Goal: Complete application form: Complete application form

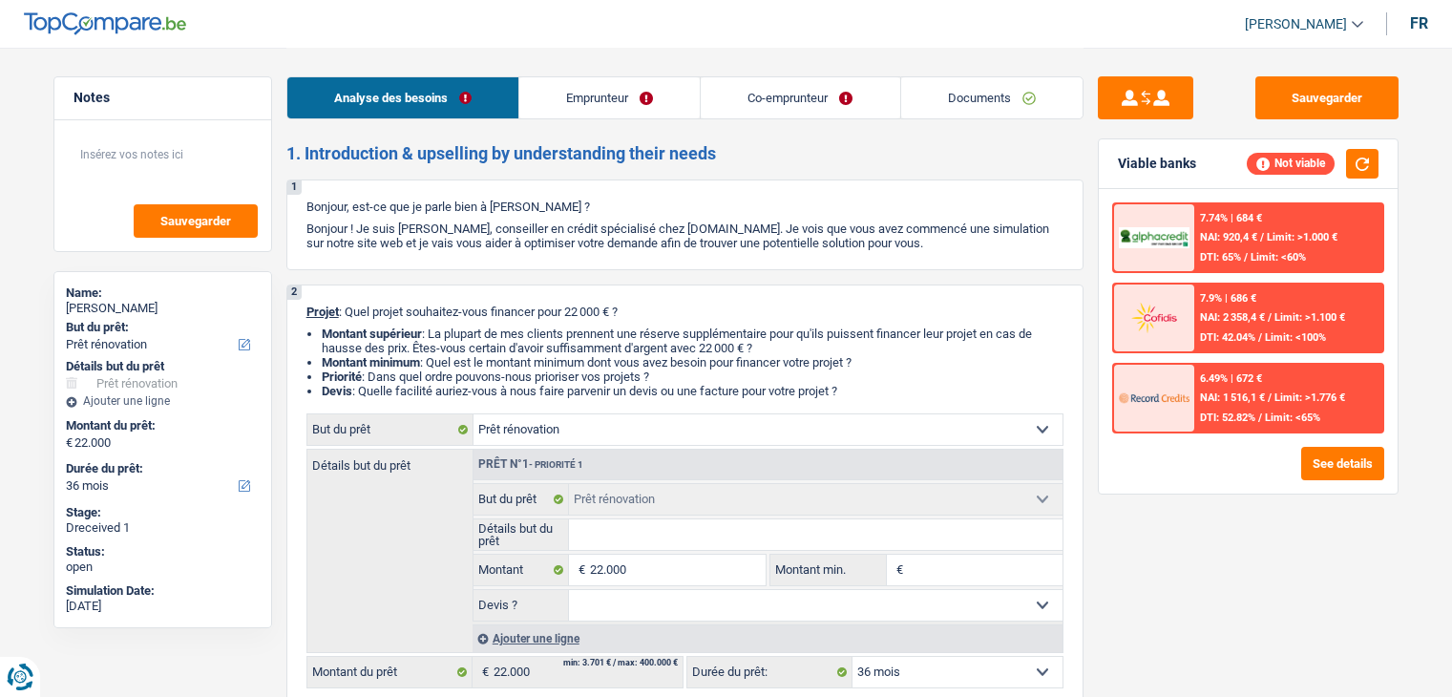
select select "renovation"
select select "36"
select select "renovation"
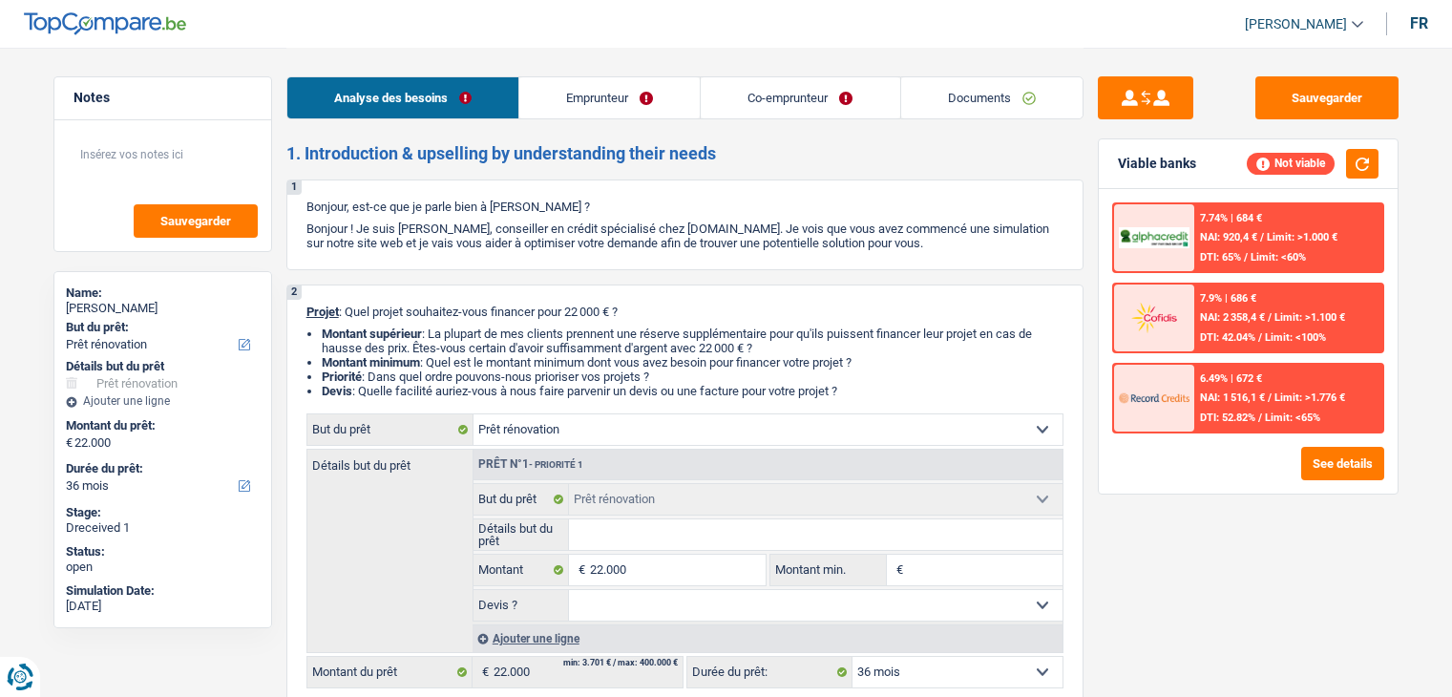
select select "36"
select select "worker"
select select "retired"
select select "familyAllowances"
select select "alimony"
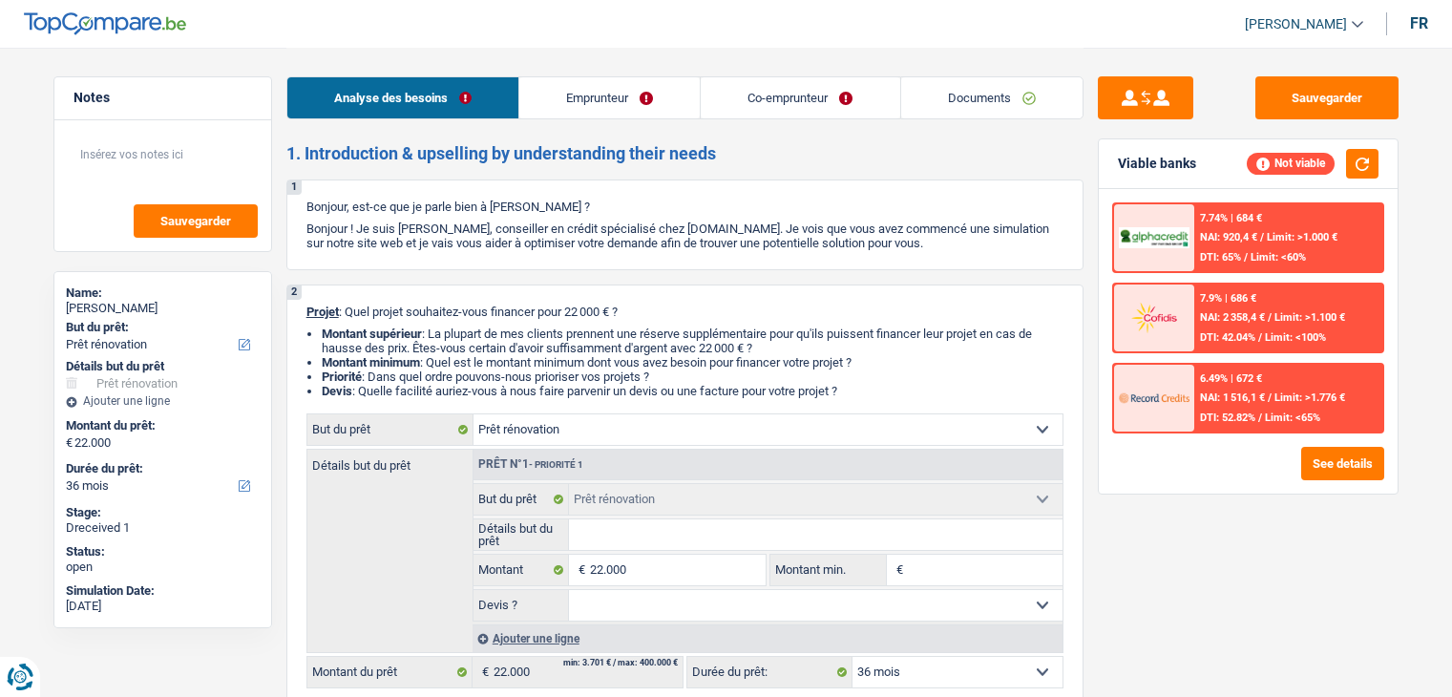
select select "netSalary"
select select "pension"
select select "ownerWithMortgage"
select select "mortgage"
select select "300"
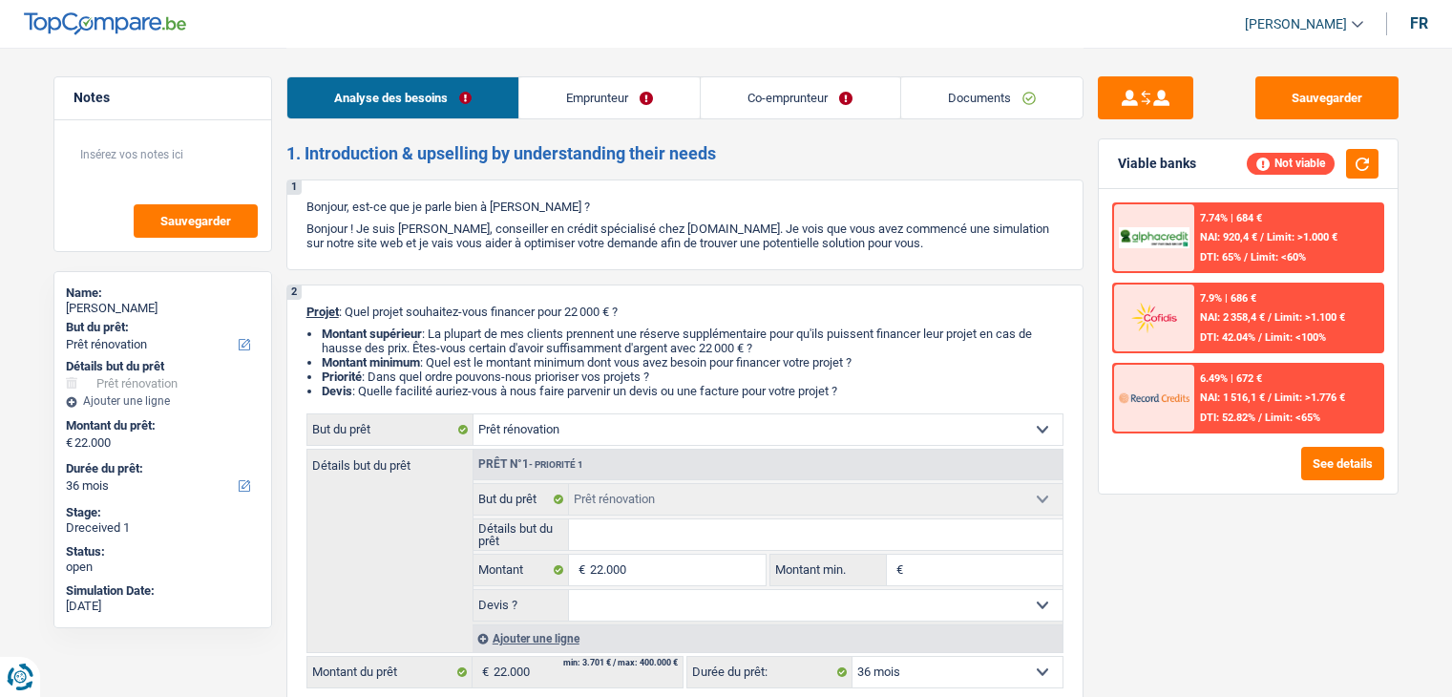
select select "renovationLoan"
select select "84"
select select "mortgage"
select select "300"
select select "renovation"
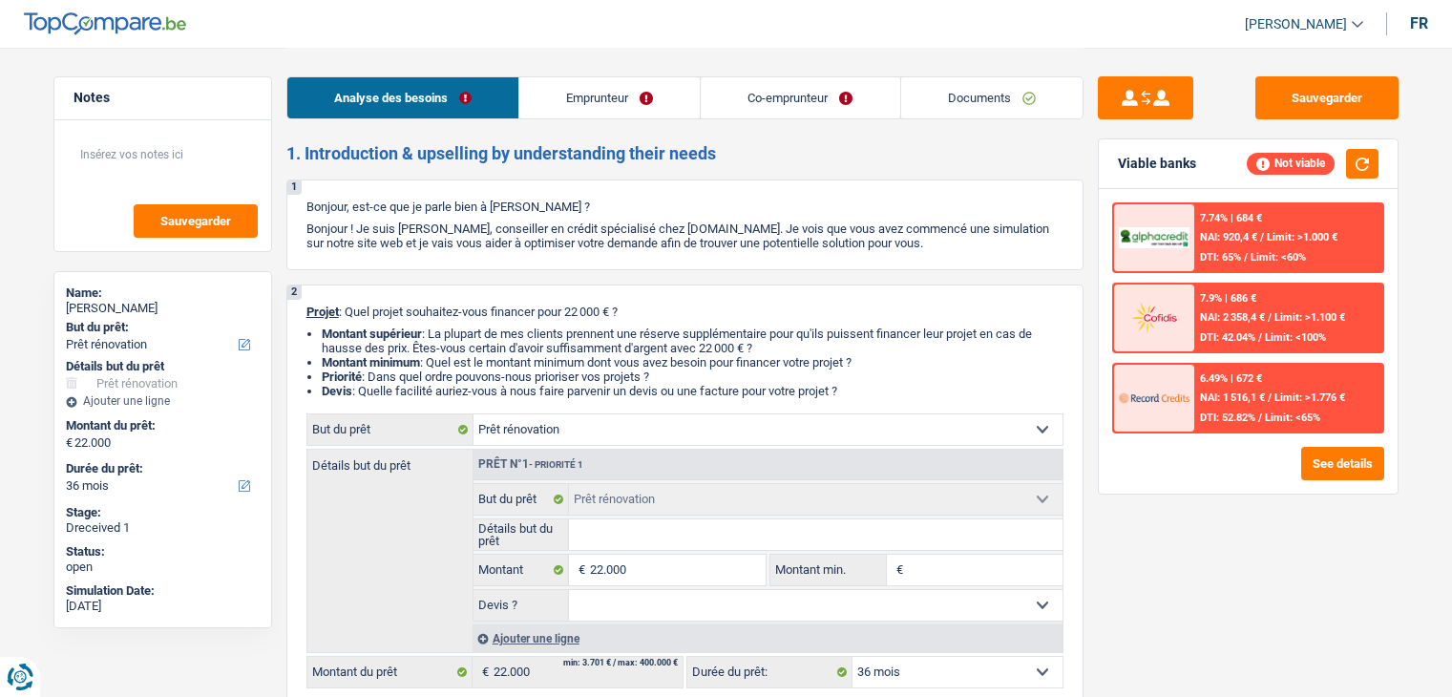
select select "renovation"
select select "36"
select select "32"
select select "married"
drag, startPoint x: 0, startPoint y: 0, endPoint x: 590, endPoint y: 111, distance: 600.3
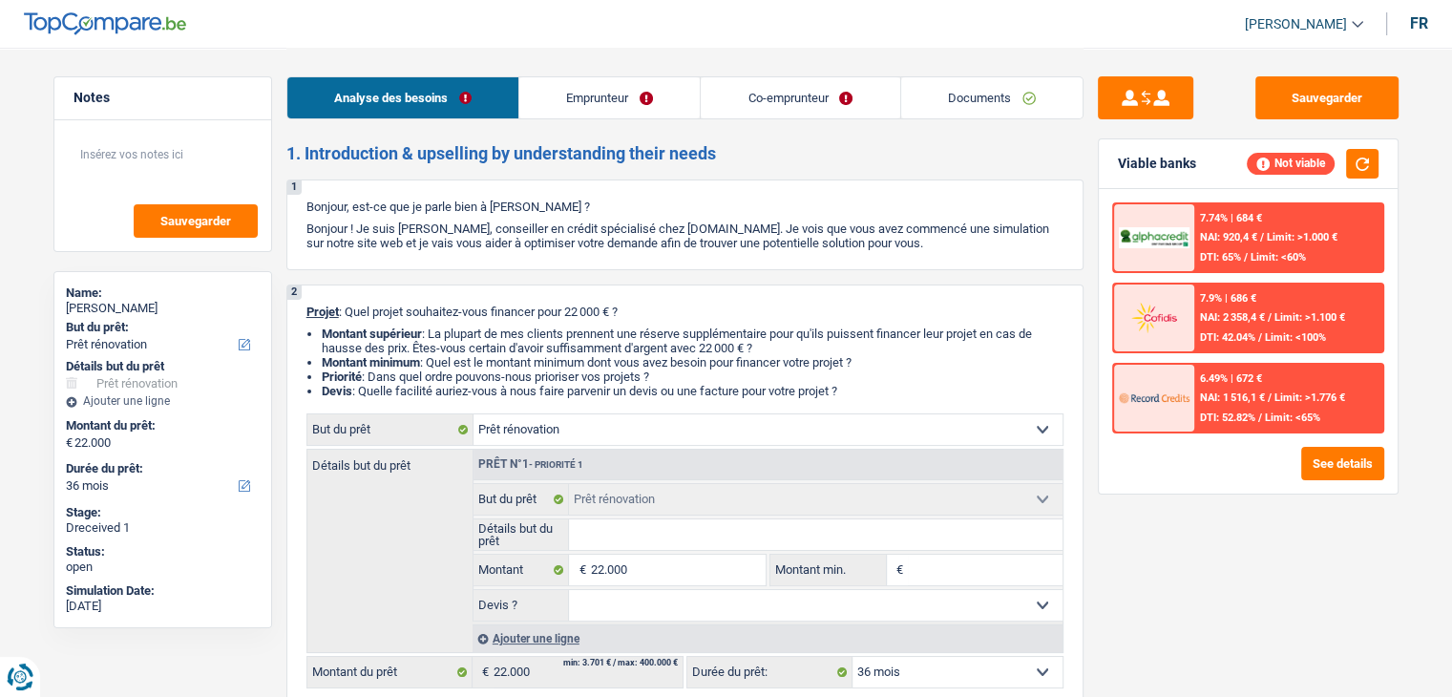
click at [589, 111] on link "Emprunteur" at bounding box center [609, 97] width 180 height 41
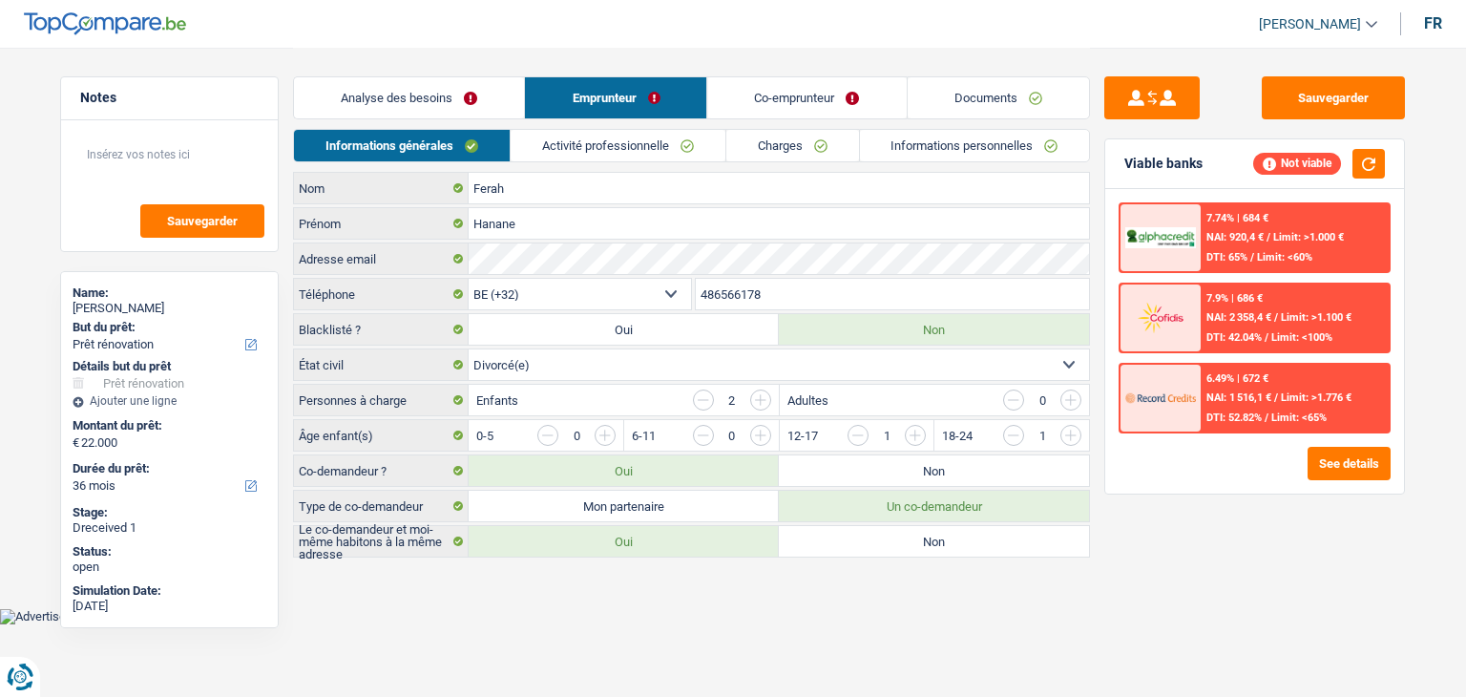
click at [603, 154] on link "Activité professionnelle" at bounding box center [618, 146] width 215 height 32
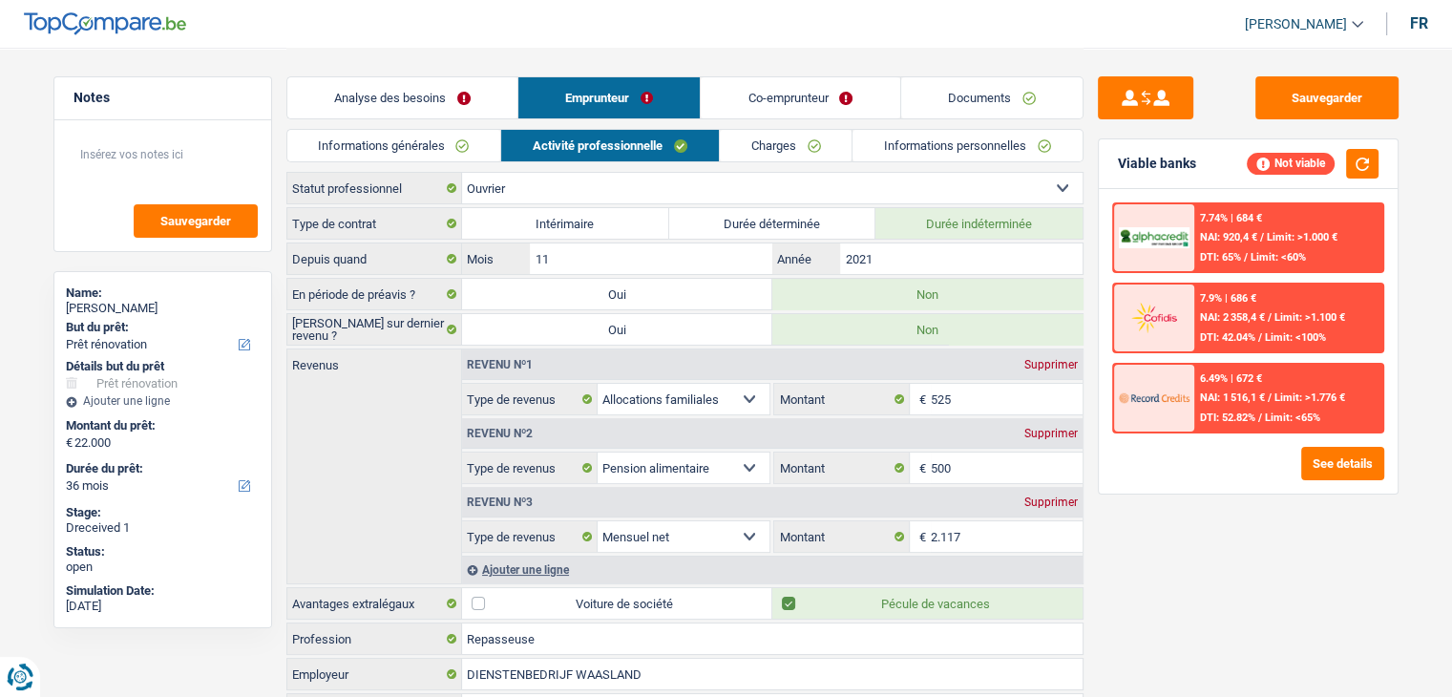
click at [784, 151] on link "Charges" at bounding box center [786, 146] width 133 height 32
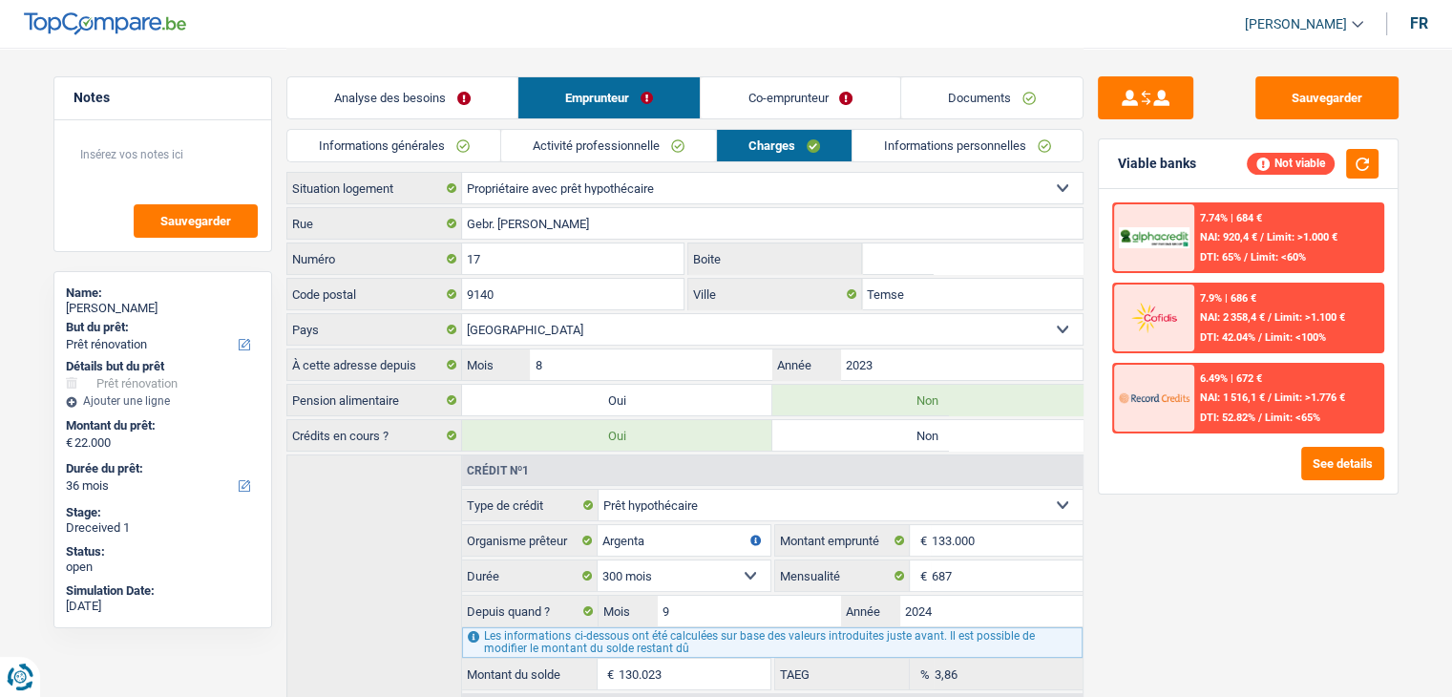
click at [882, 141] on link "Informations personnelles" at bounding box center [968, 146] width 230 height 32
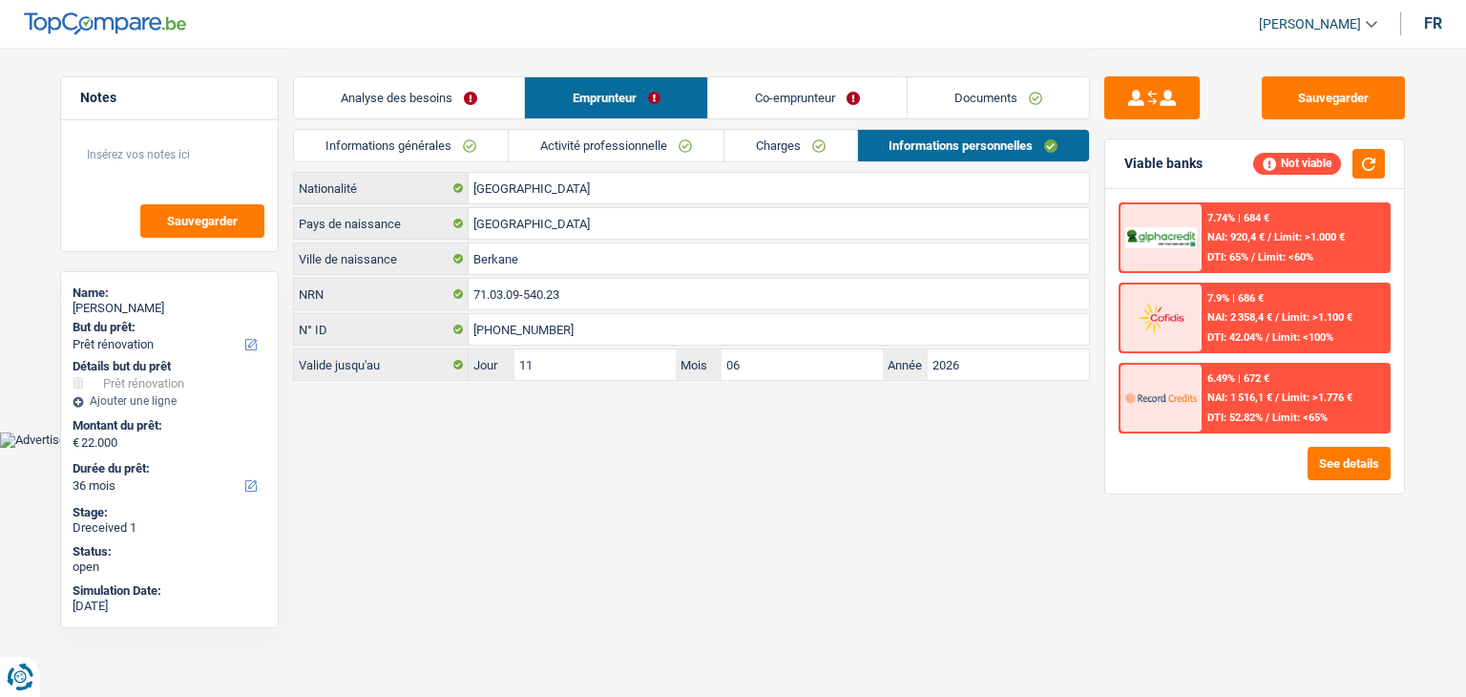
click at [801, 93] on link "Co-emprunteur" at bounding box center [807, 97] width 199 height 41
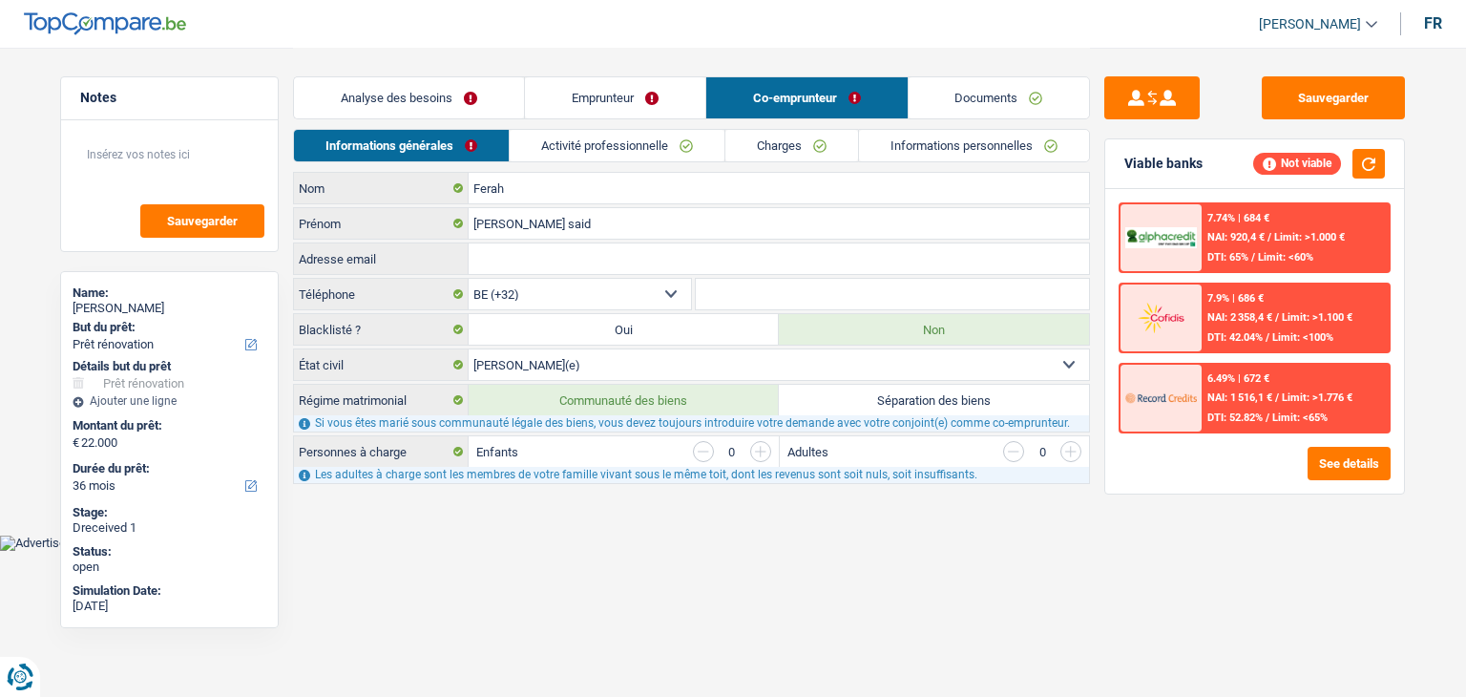
click at [591, 100] on link "Emprunteur" at bounding box center [615, 97] width 180 height 41
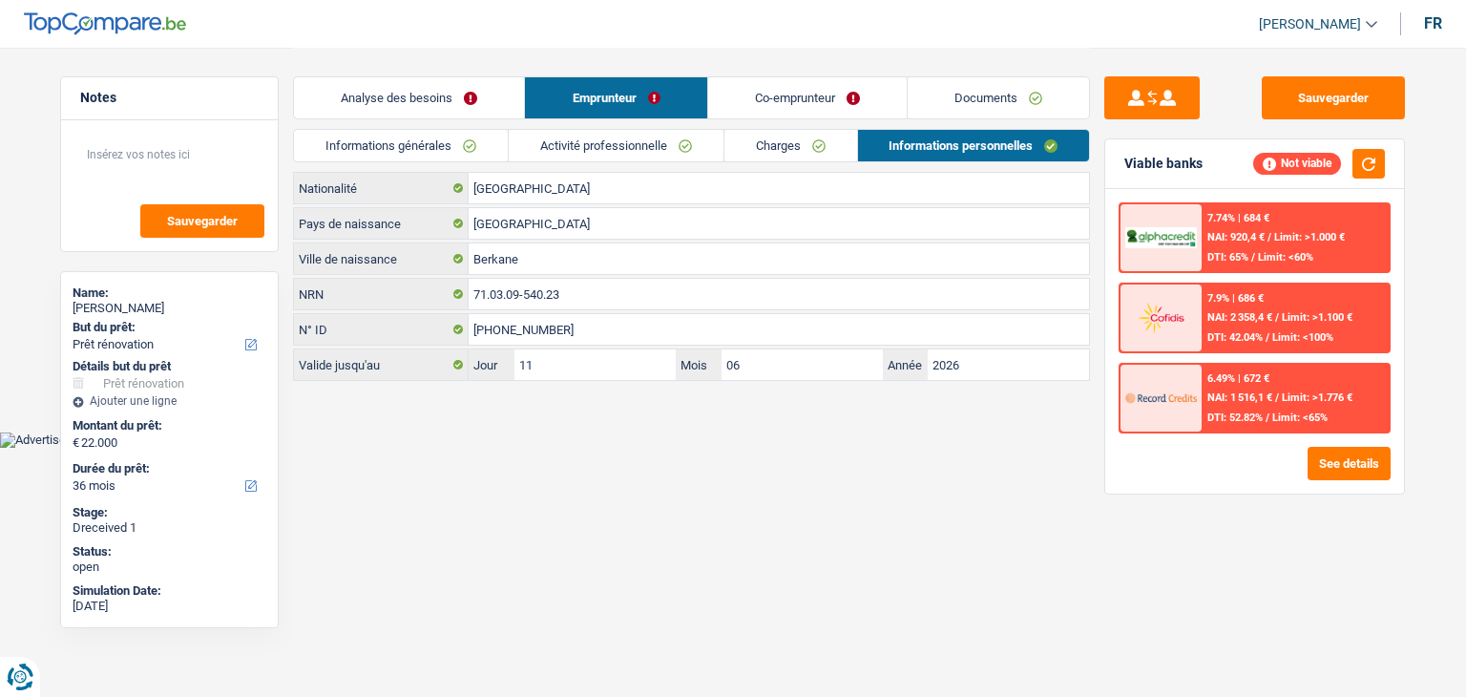
click at [474, 144] on link "Informations générales" at bounding box center [401, 146] width 214 height 32
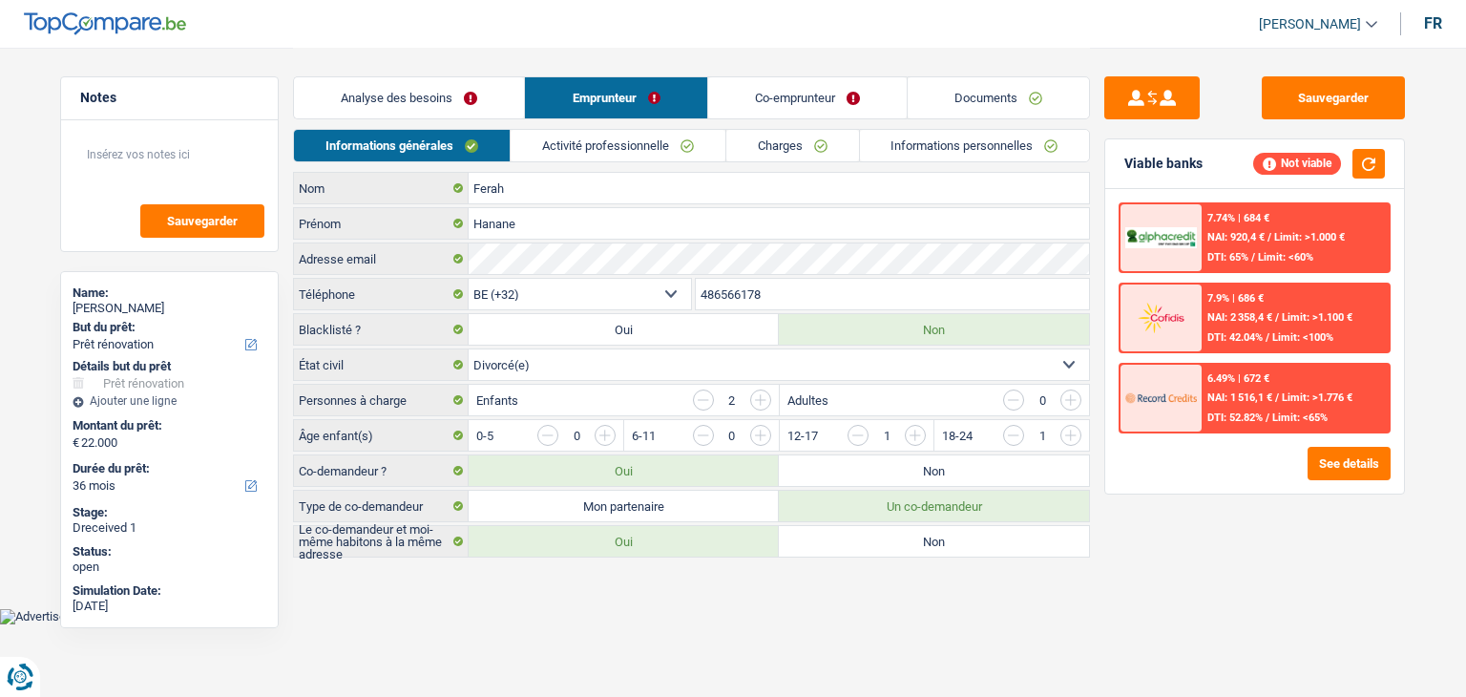
drag, startPoint x: 826, startPoint y: 104, endPoint x: 690, endPoint y: 113, distance: 135.8
click at [826, 104] on link "Co-emprunteur" at bounding box center [807, 97] width 199 height 41
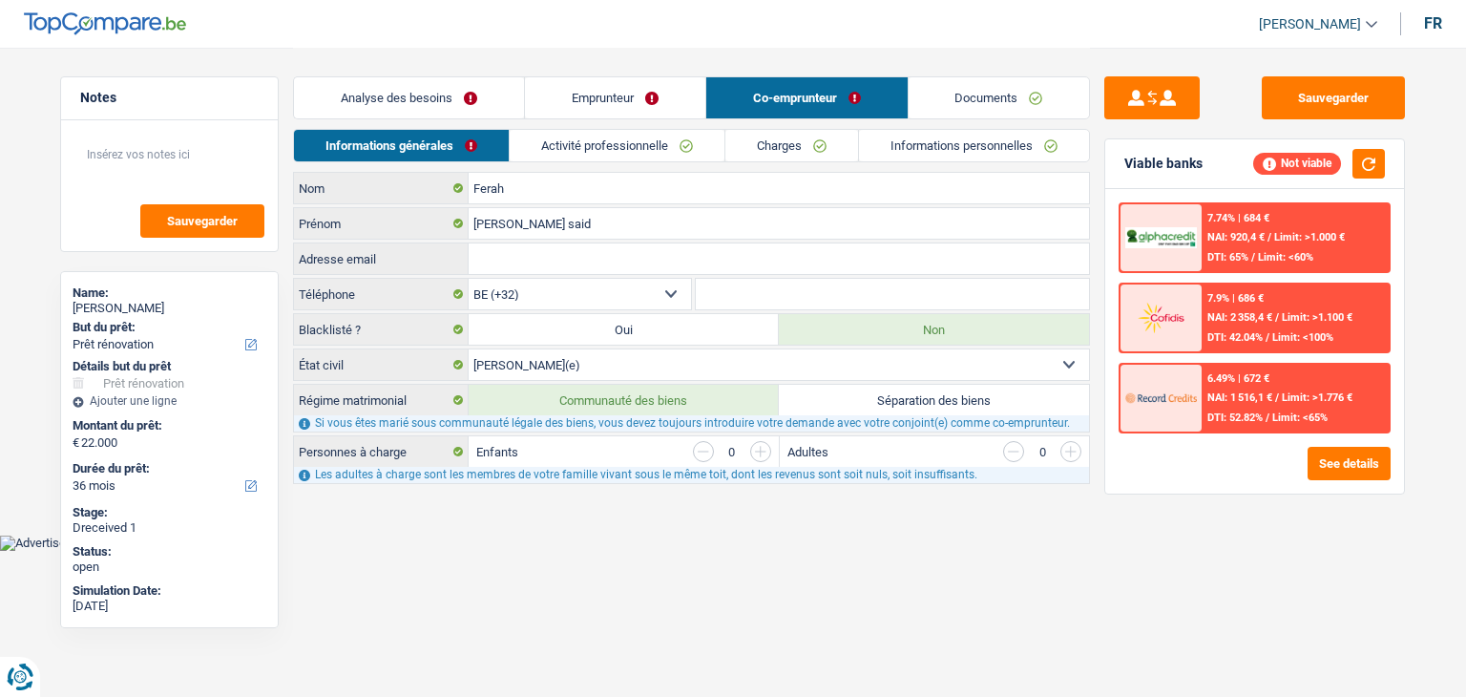
click at [670, 98] on link "Emprunteur" at bounding box center [615, 97] width 180 height 41
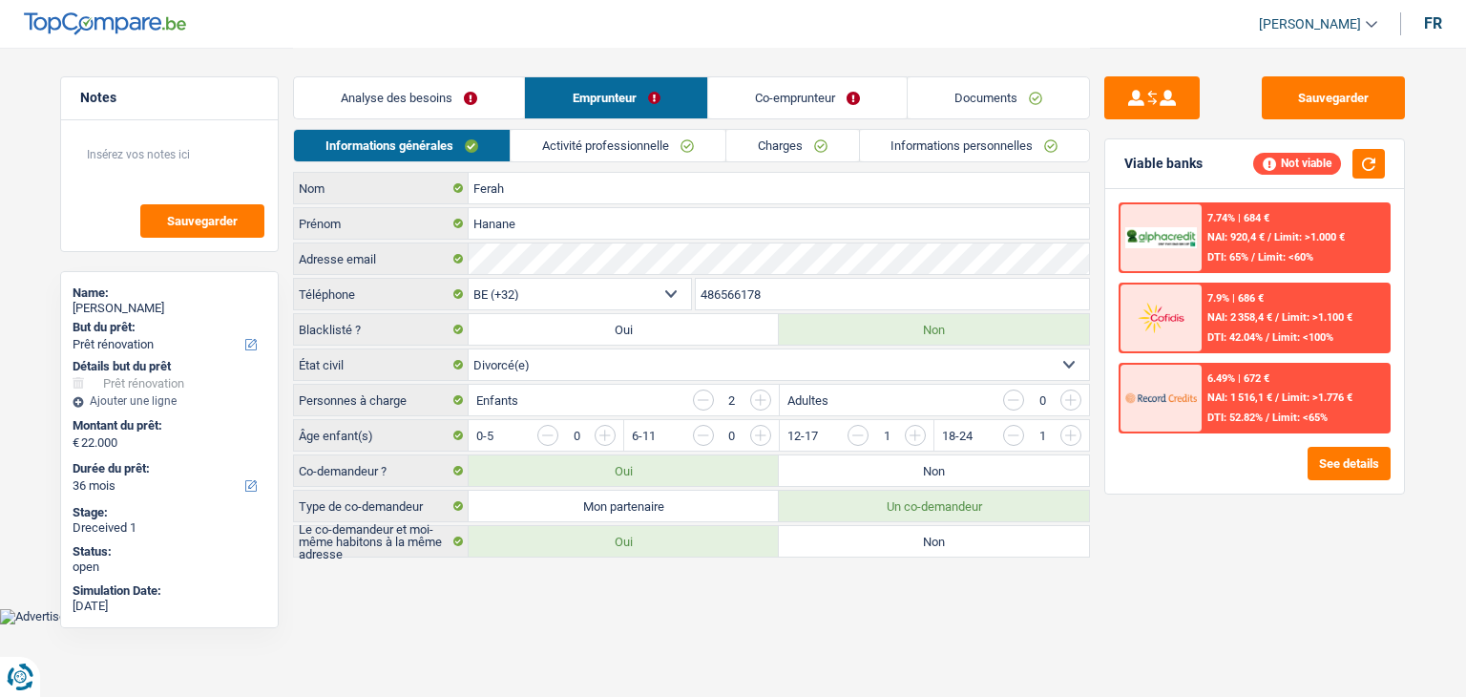
click at [787, 96] on link "Co-emprunteur" at bounding box center [807, 97] width 199 height 41
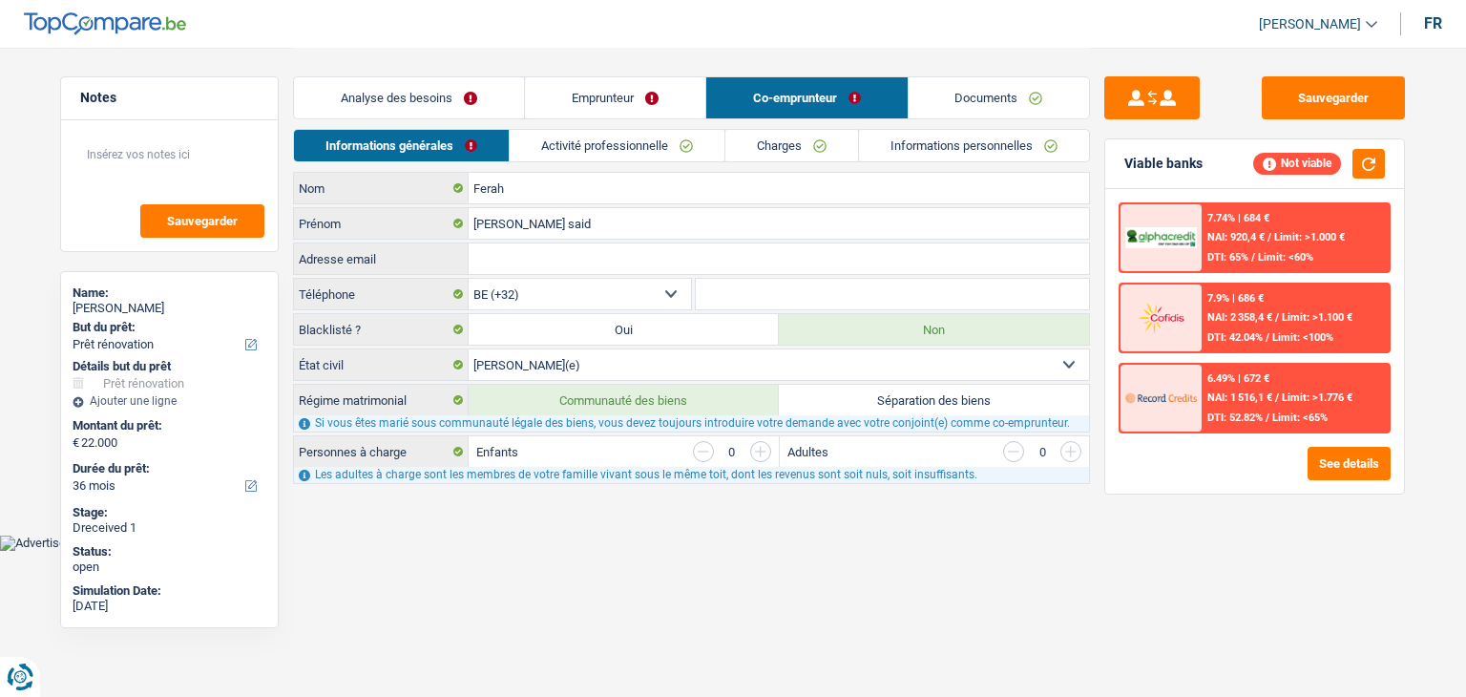
click at [637, 96] on link "Emprunteur" at bounding box center [615, 97] width 180 height 41
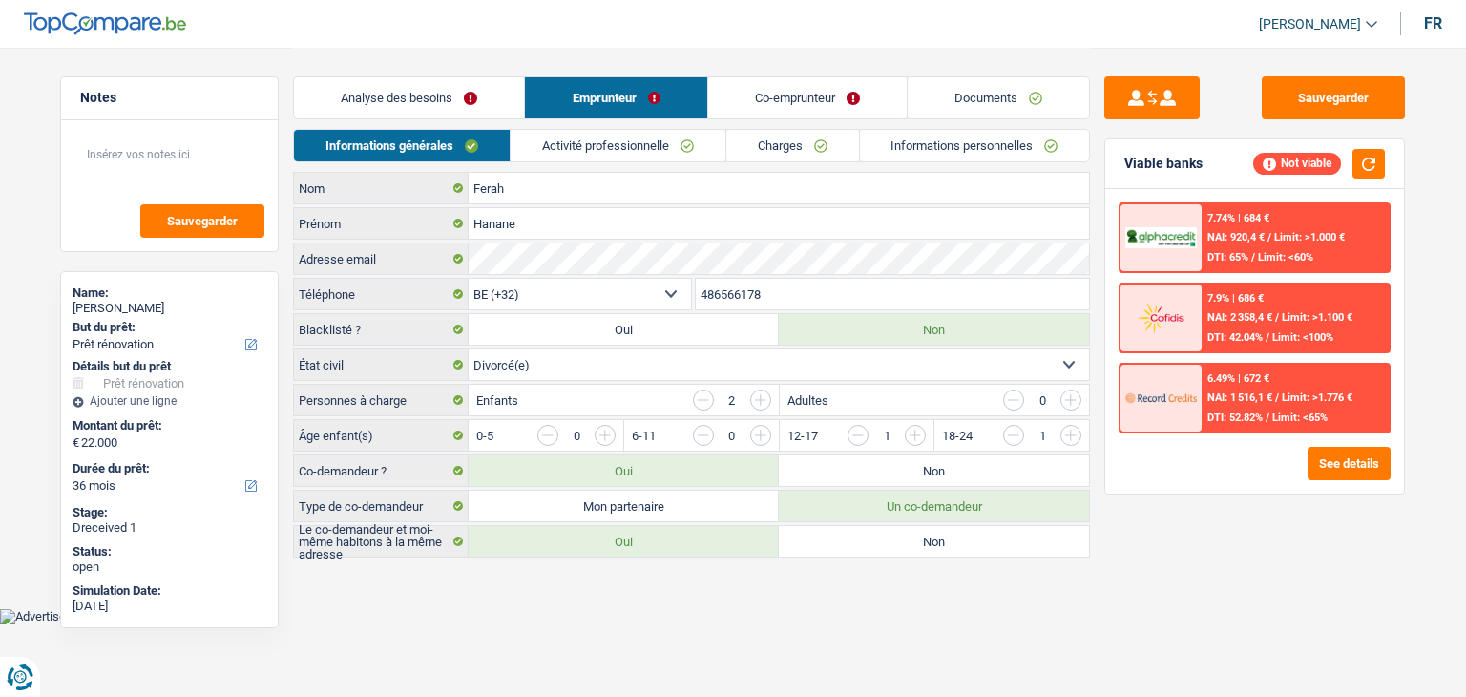
click at [633, 145] on link "Activité professionnelle" at bounding box center [618, 146] width 215 height 32
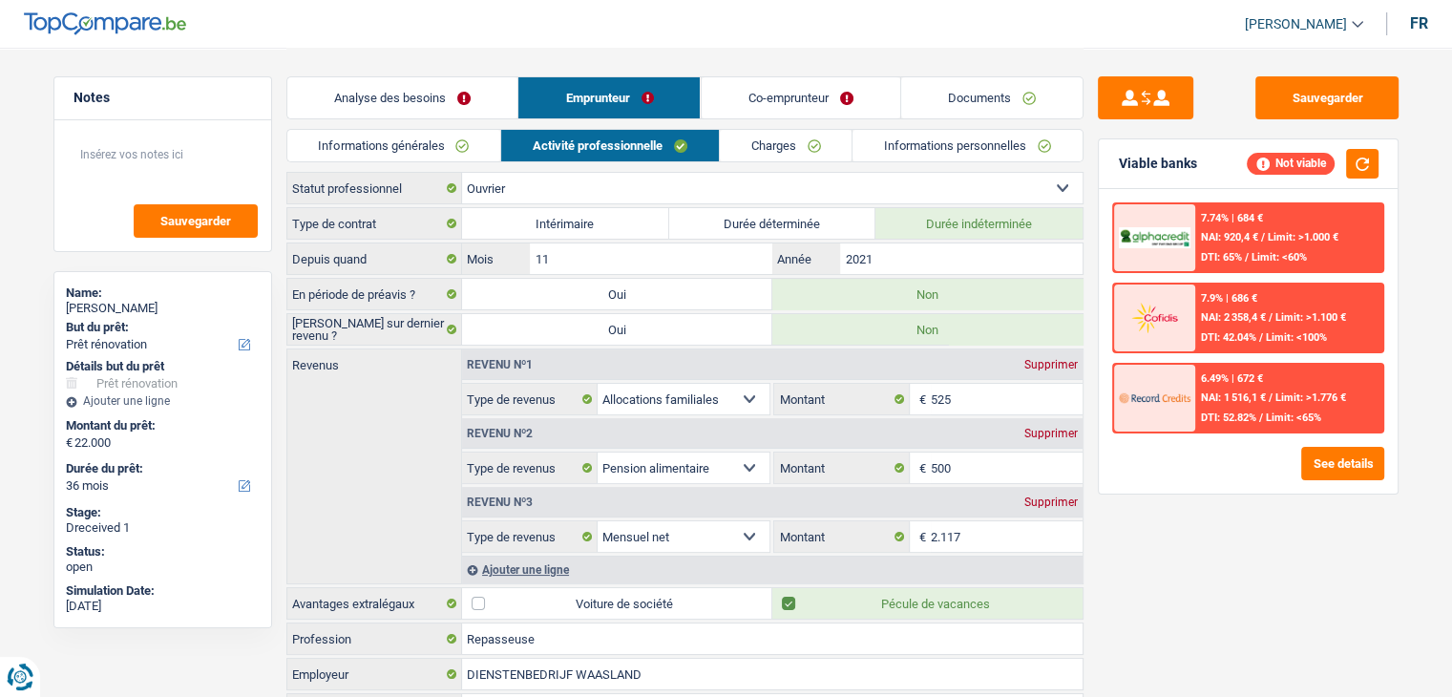
click at [747, 145] on link "Charges" at bounding box center [786, 146] width 133 height 32
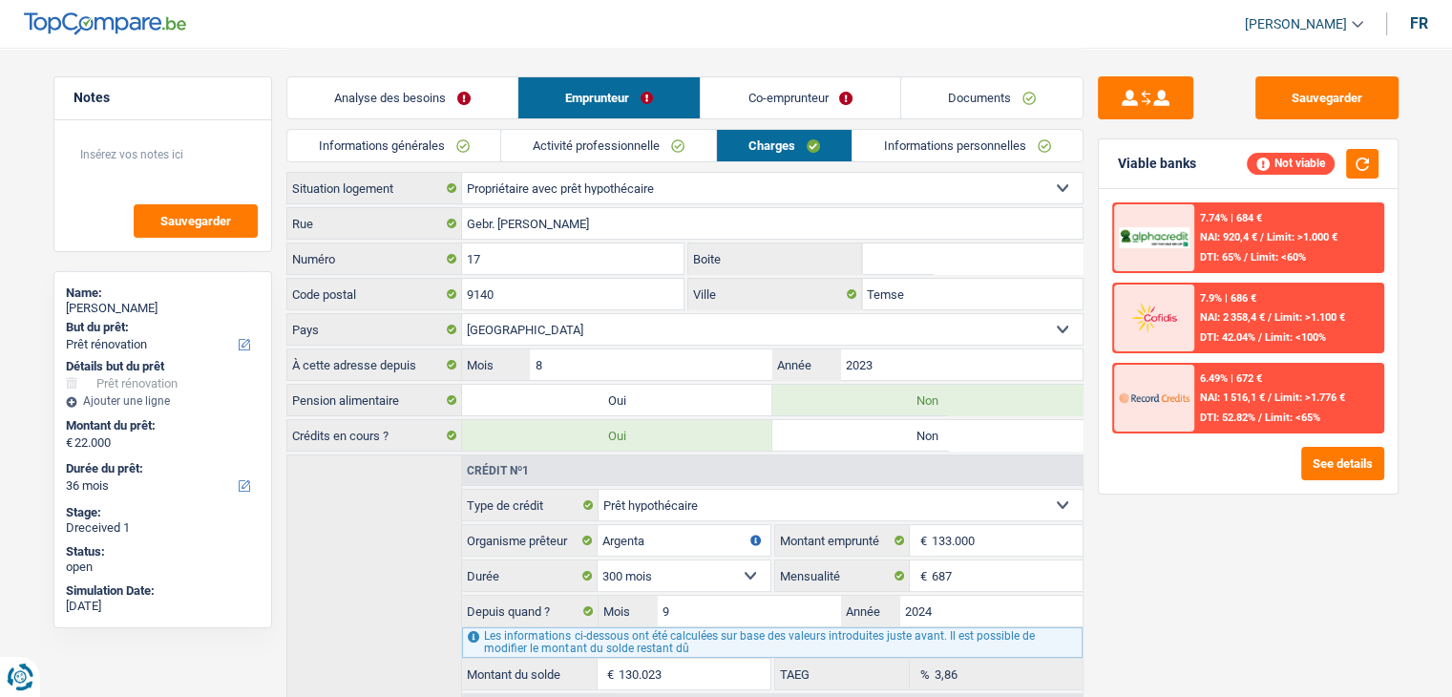
click at [749, 104] on link "Co-emprunteur" at bounding box center [800, 97] width 199 height 41
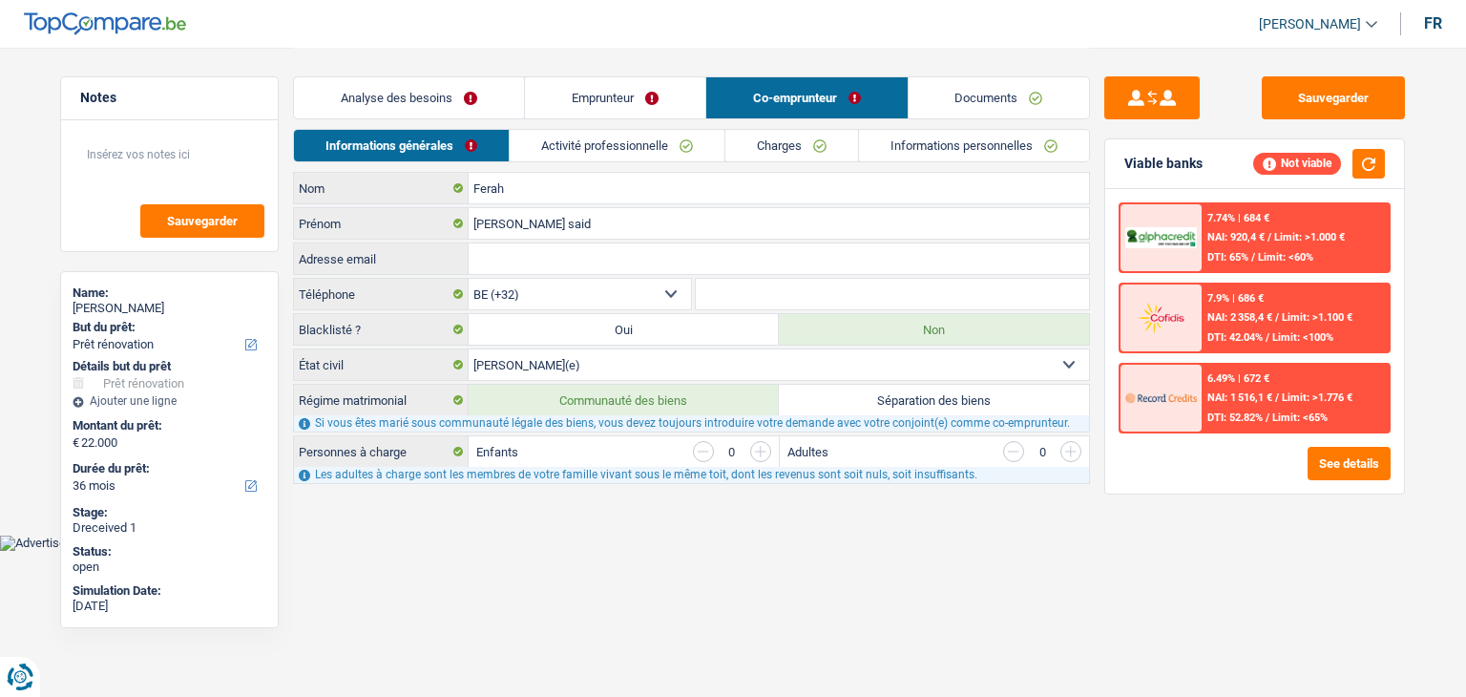
click at [640, 104] on link "Emprunteur" at bounding box center [615, 97] width 180 height 41
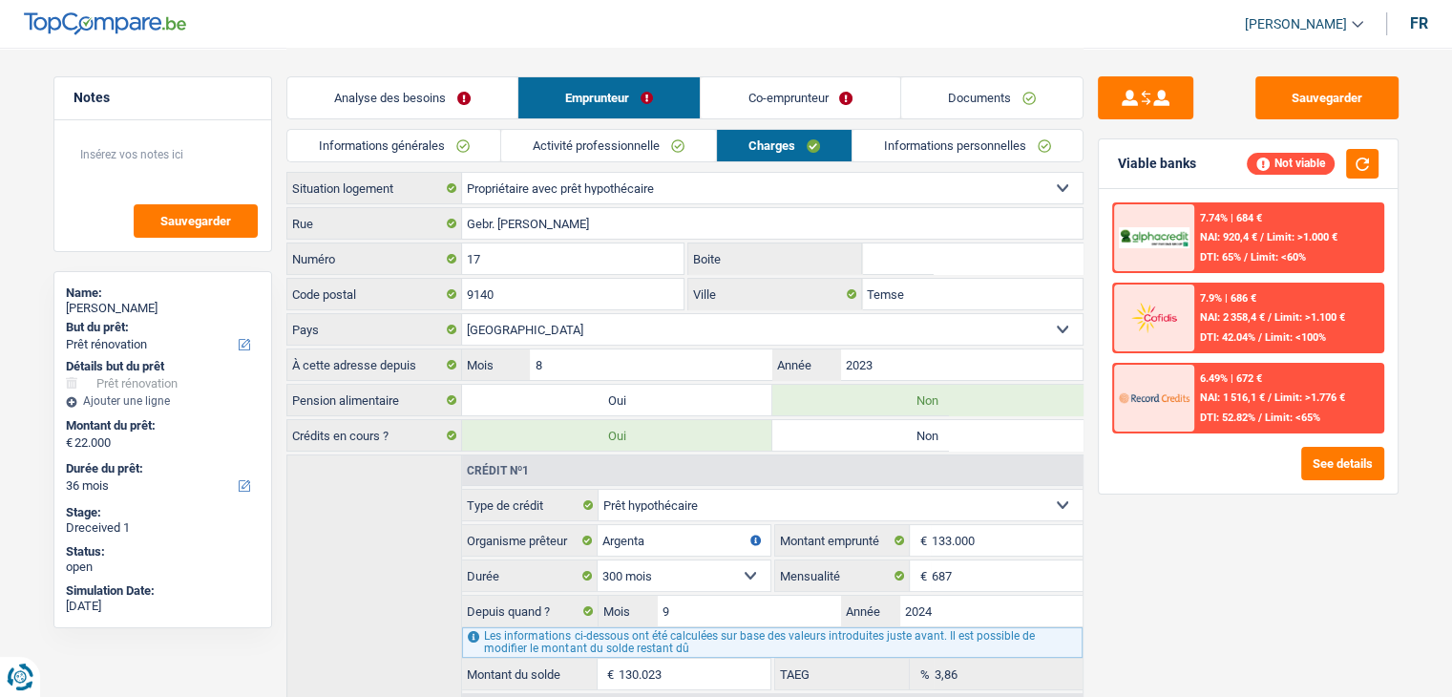
click at [499, 100] on link "Analyse des besoins" at bounding box center [402, 97] width 230 height 41
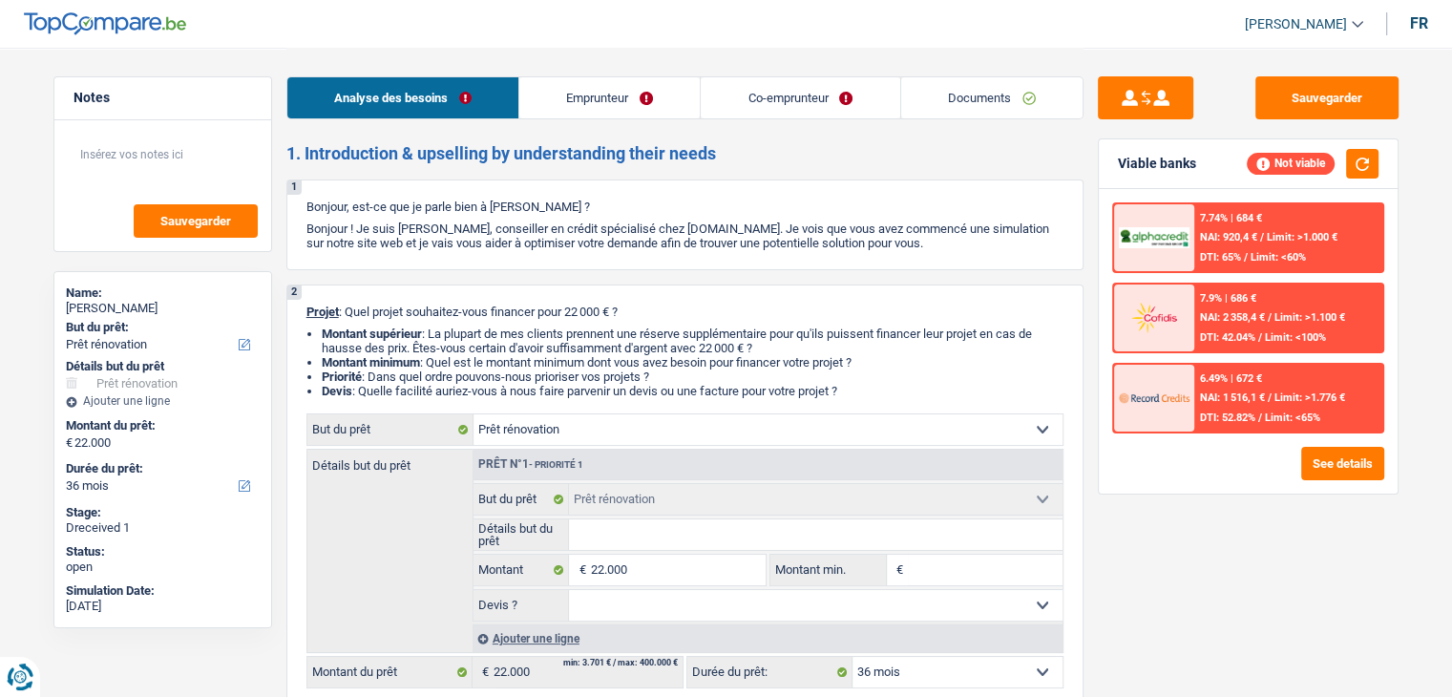
scroll to position [477, 0]
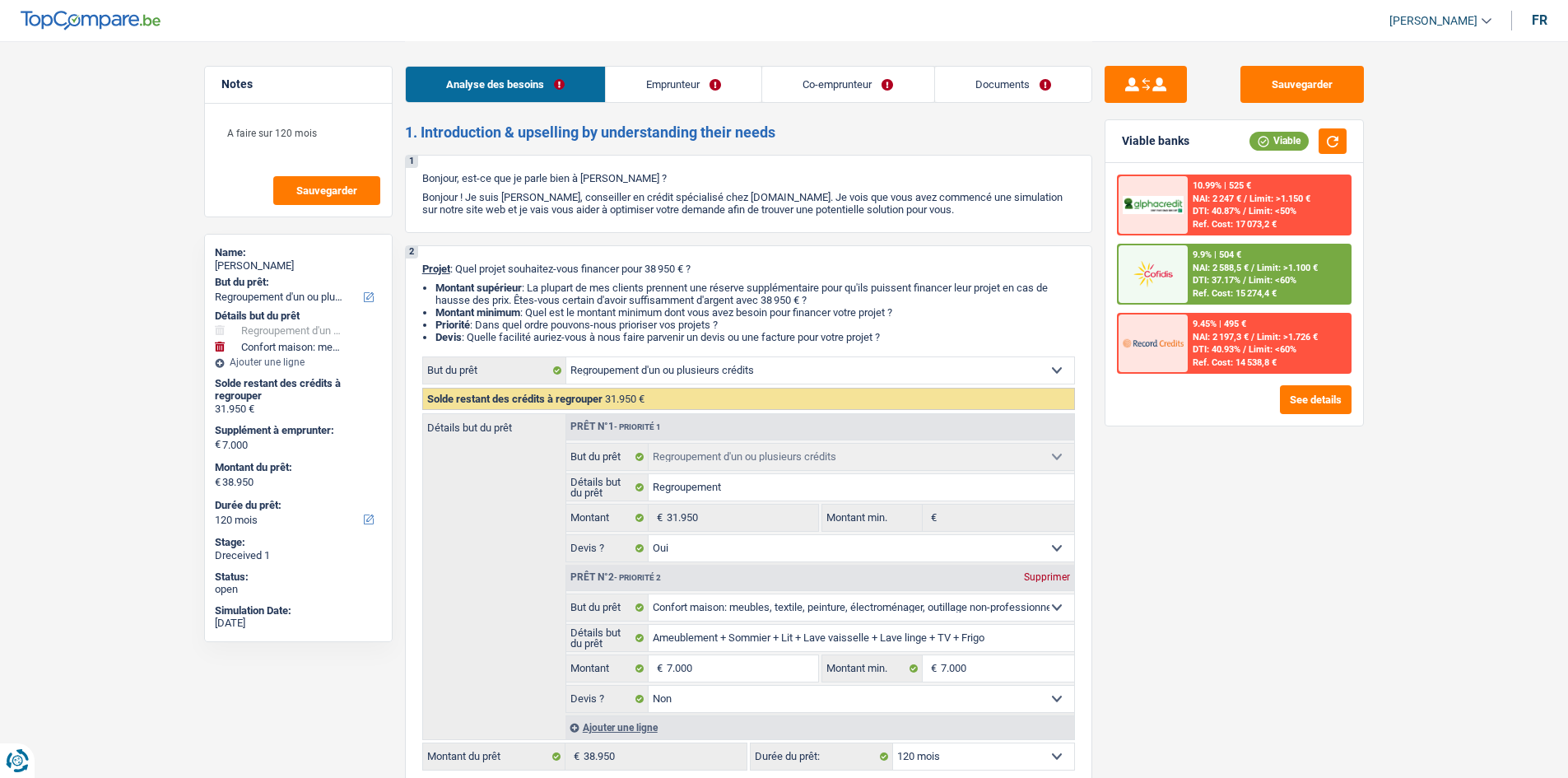
select select "refinancing"
select select "household"
select select "120"
select select "refinancing"
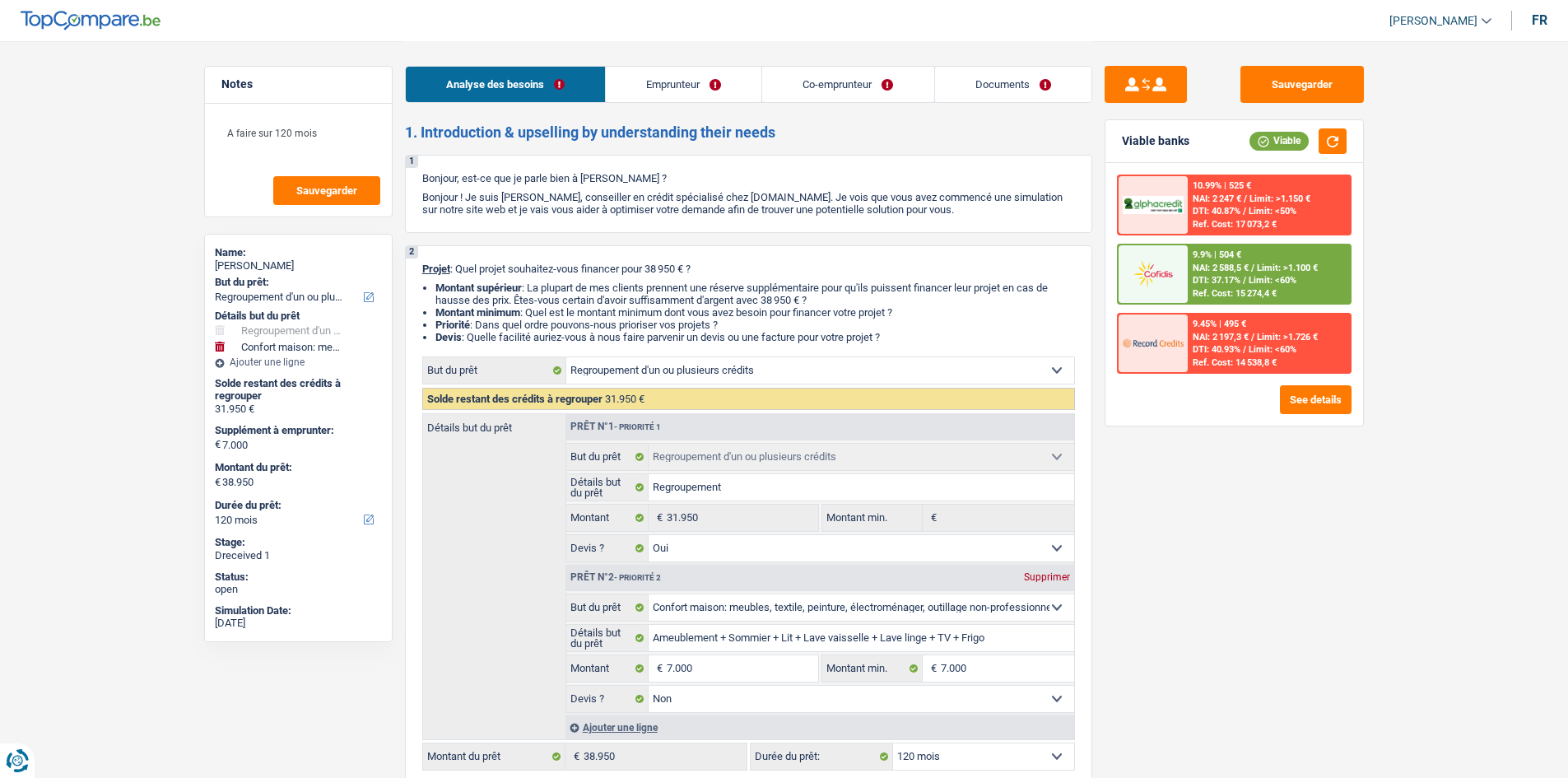
select select "refinancing"
select select "yes"
select select "household"
select select "false"
select select "120"
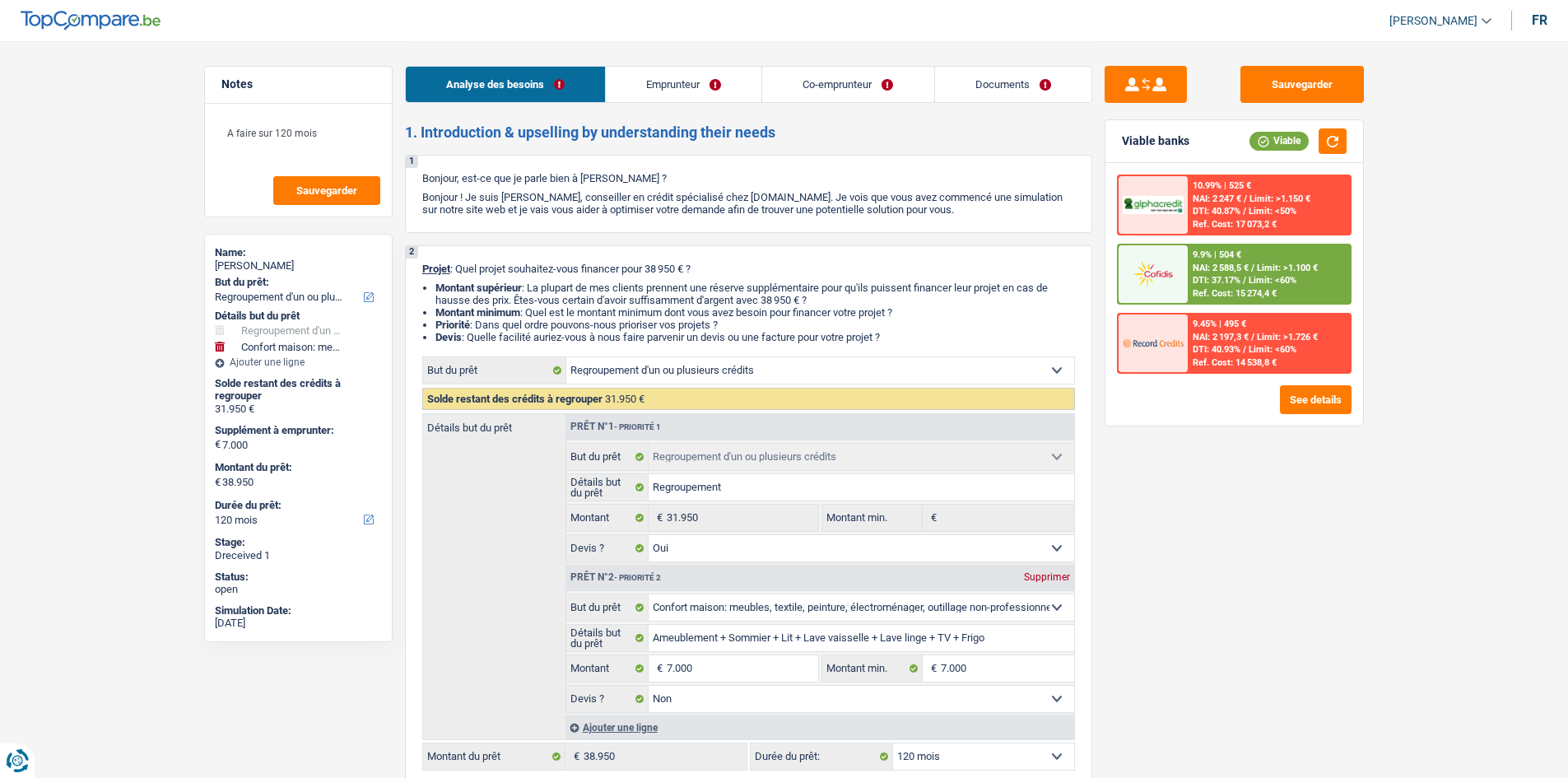
select select "worker"
select select "mutuality"
select select "netSalary"
select select "mealVouchers"
select select "familyAllowances"
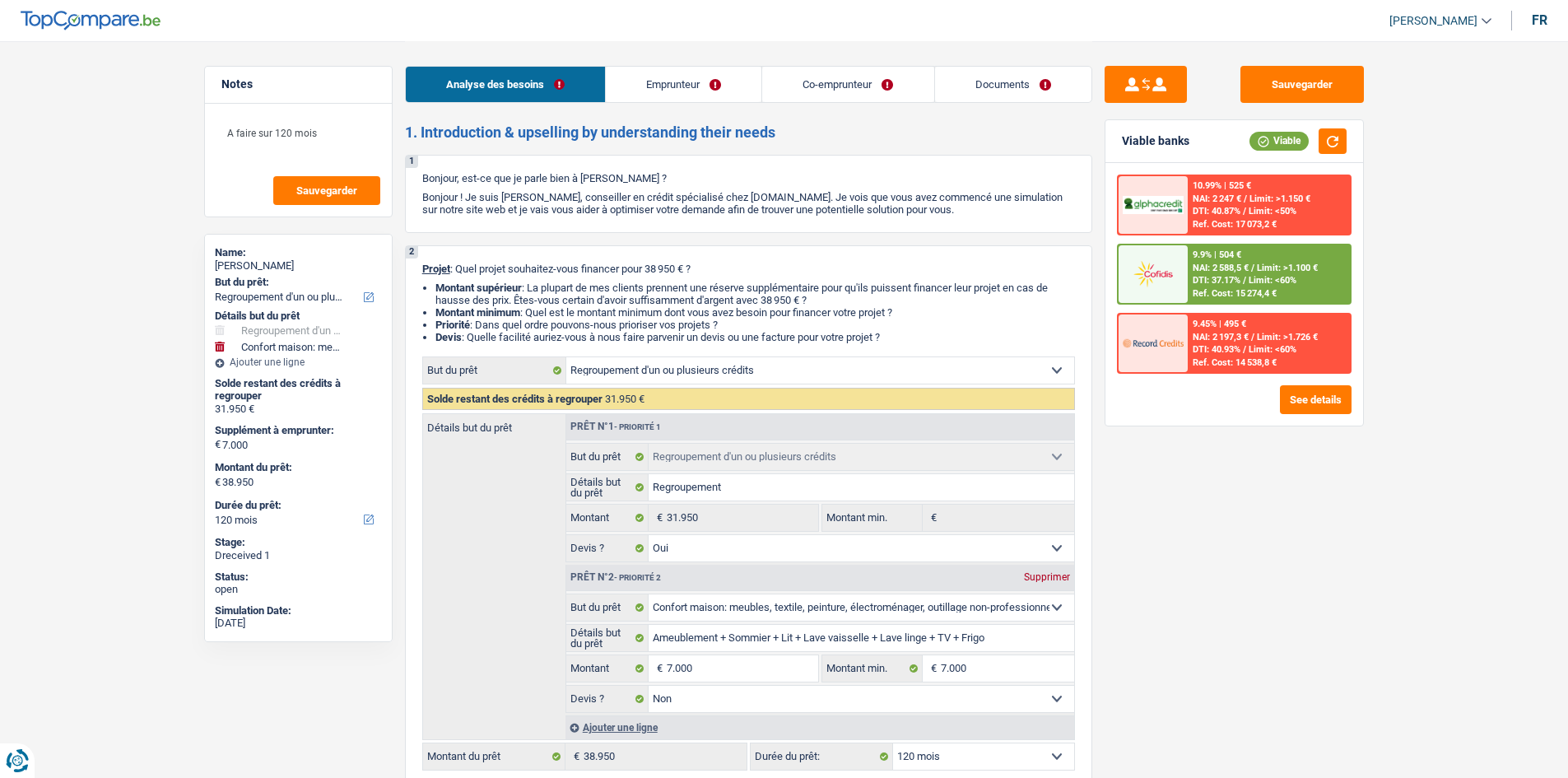
select select "familyAllowances"
select select "mutualityIndemnity"
select select "rents"
select select "cardOrCredit"
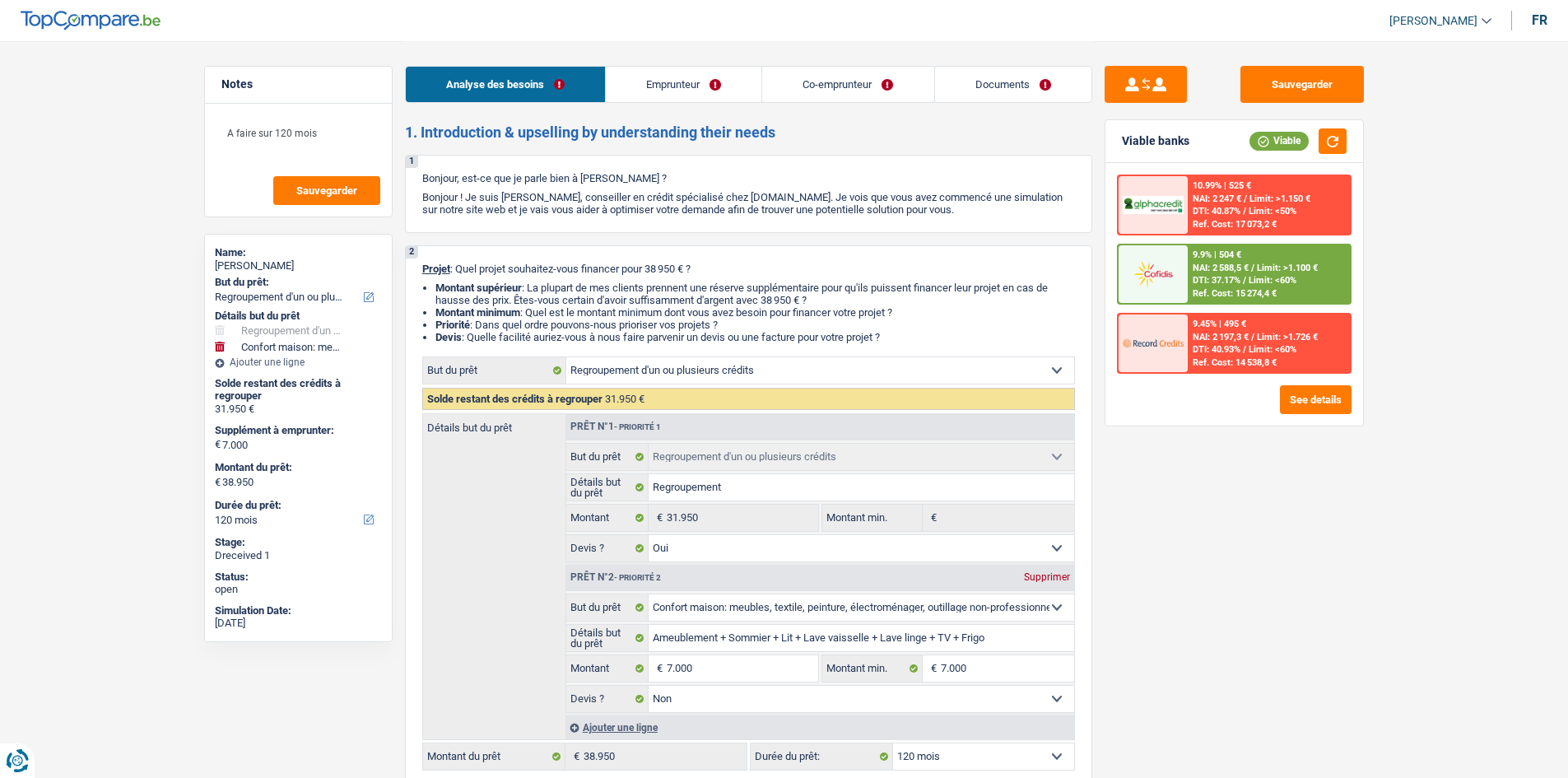
select select "personalLoan"
select select "medicalFees"
select select "36"
select select "creditConsolidation"
select select "84"
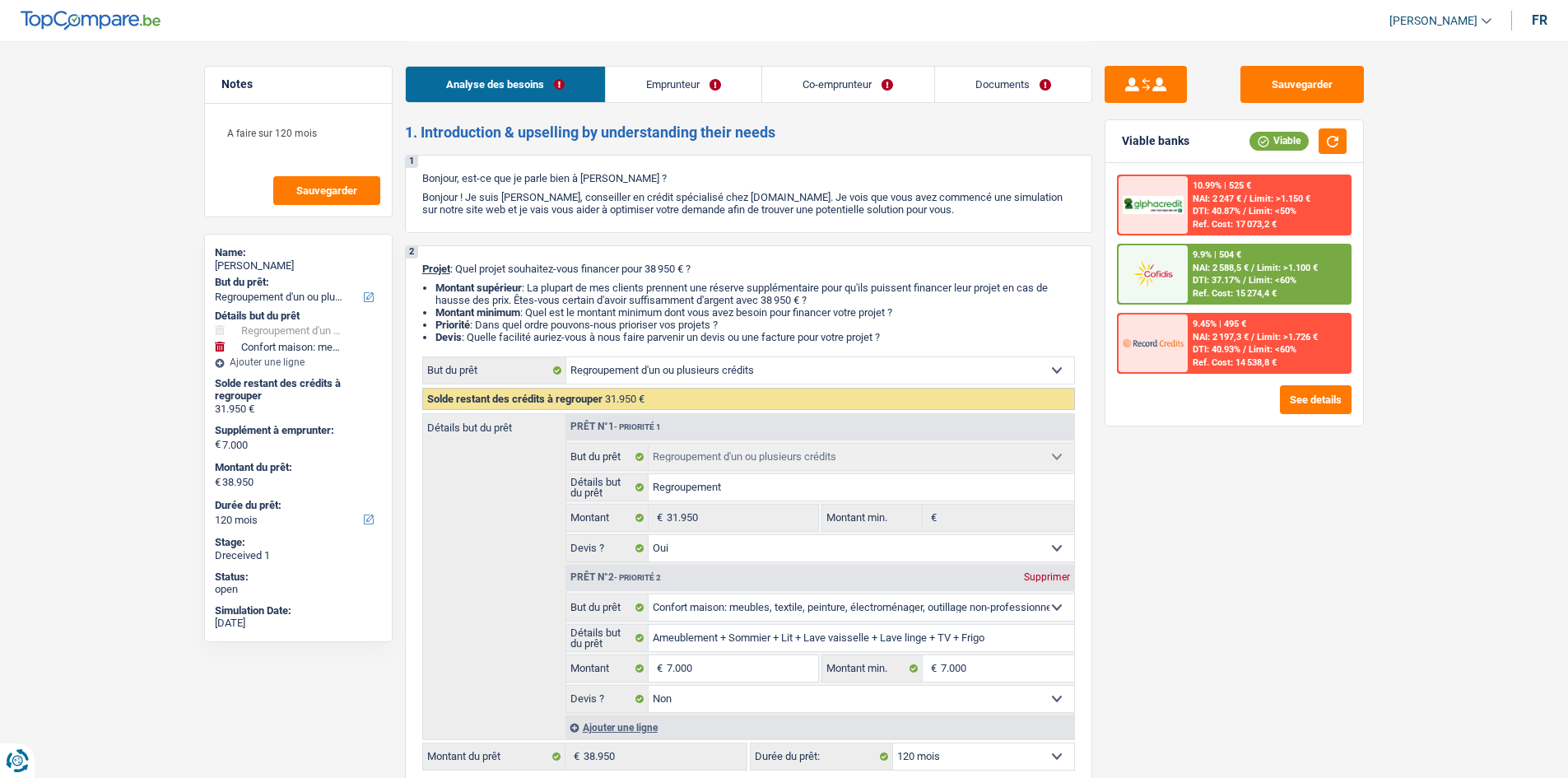
select select "refinancing"
select select "yes"
select select "household"
select select "false"
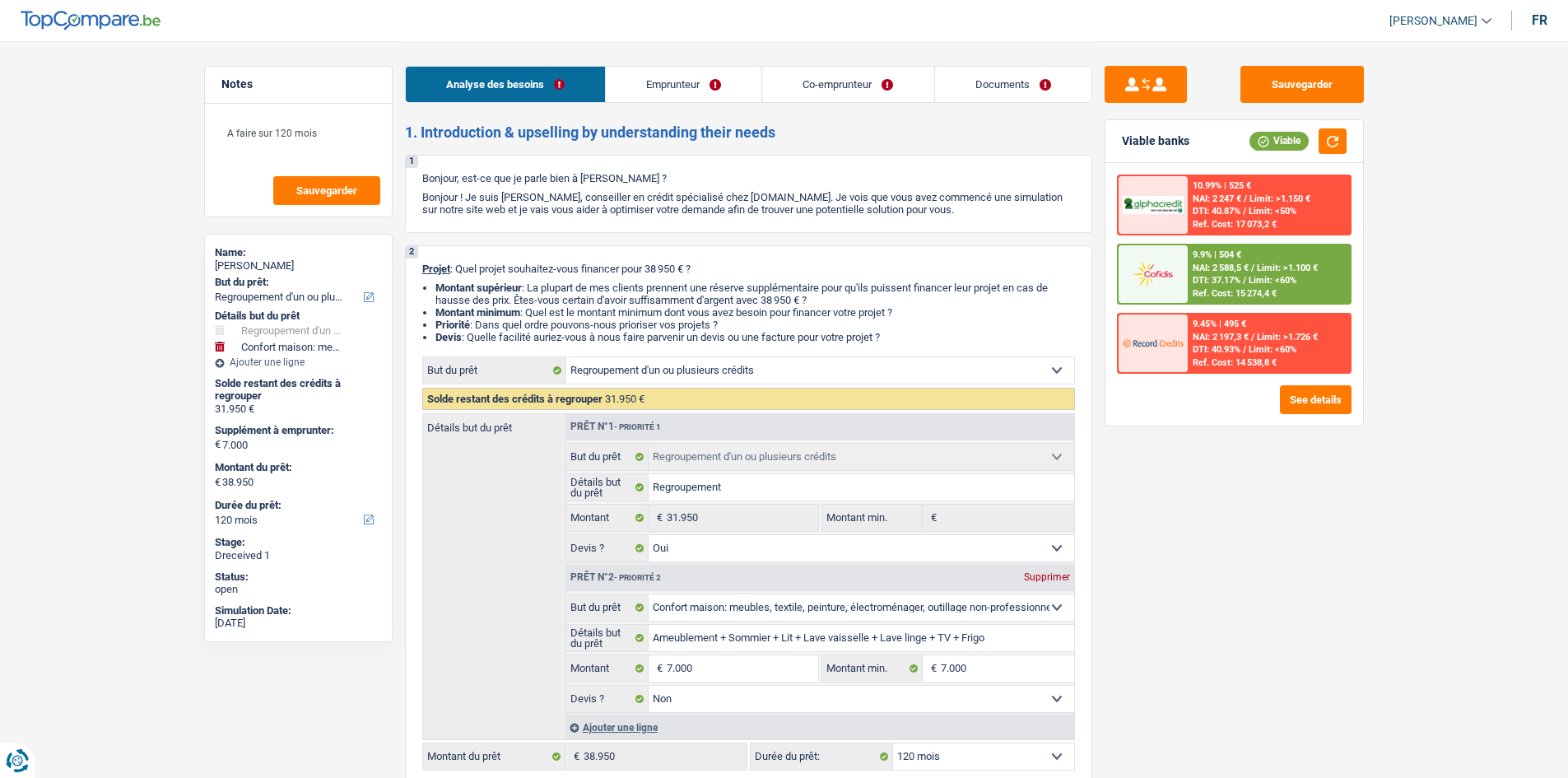
select select "120"
click at [1002, 84] on link "Documents" at bounding box center [1013, 84] width 156 height 35
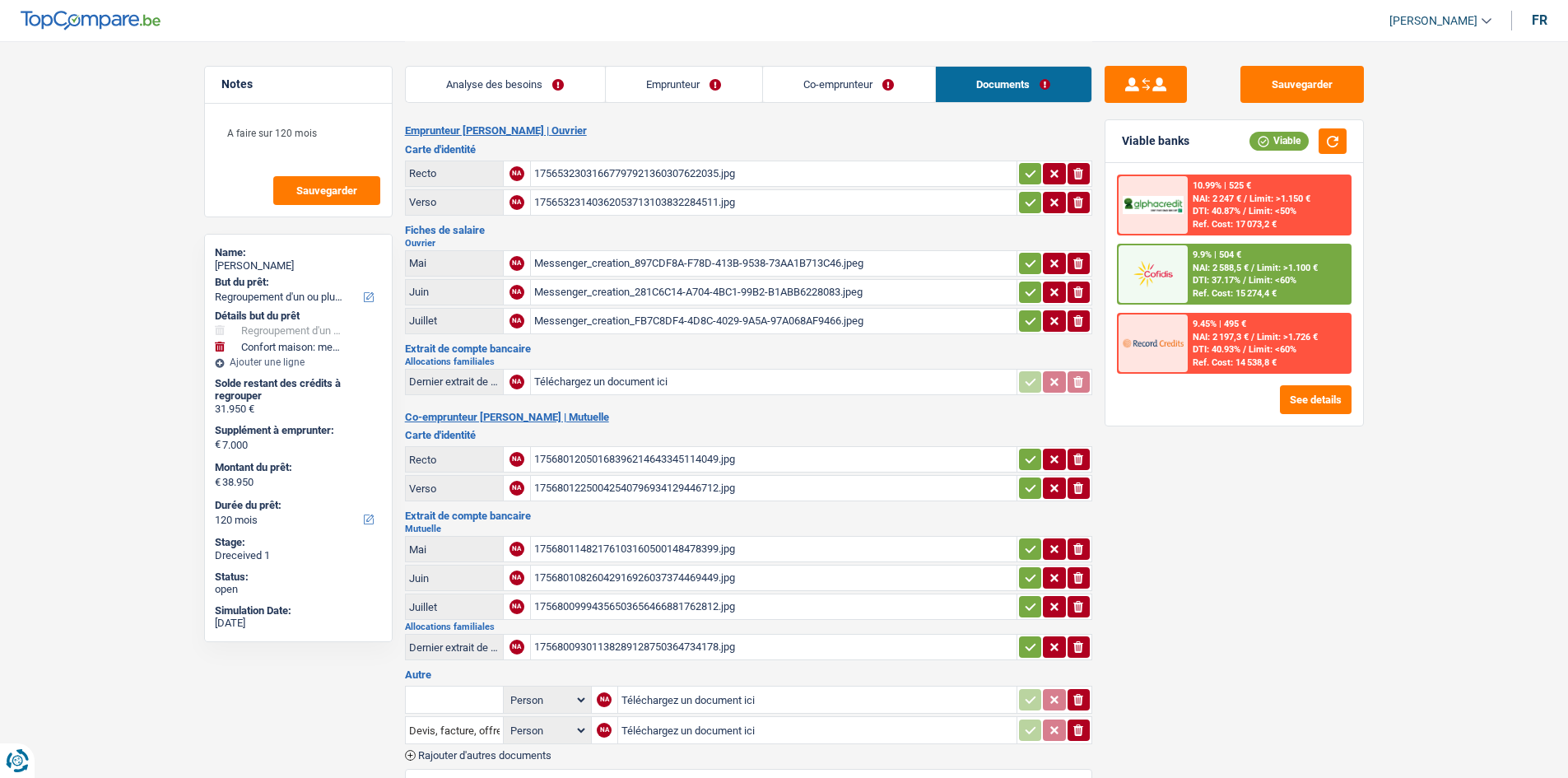
click at [759, 329] on div "Messenger_creation_FB7C8DF4-4D8C-4029-9A5A-97A068AF9466.jpeg" at bounding box center [774, 321] width 479 height 25
